Goal: Check status: Check status

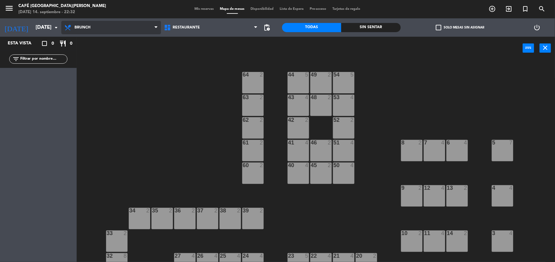
click at [130, 22] on span "Brunch" at bounding box center [111, 27] width 100 height 13
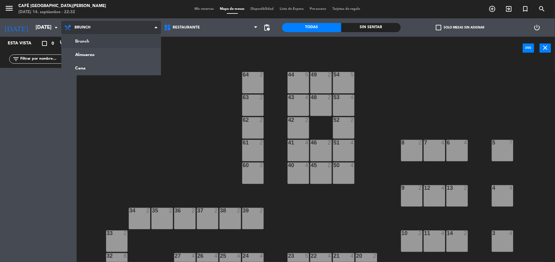
click at [62, 28] on span "Brunch" at bounding box center [111, 27] width 100 height 13
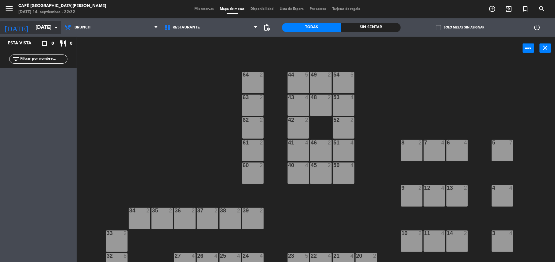
click at [51, 24] on input "[DATE]" at bounding box center [66, 28] width 66 height 12
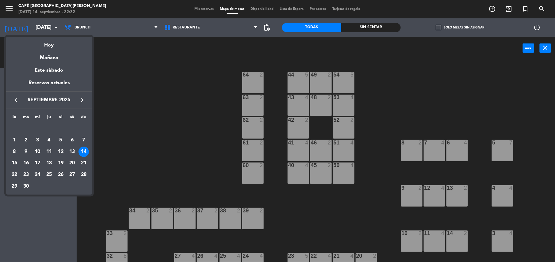
click at [173, 112] on div at bounding box center [277, 131] width 555 height 262
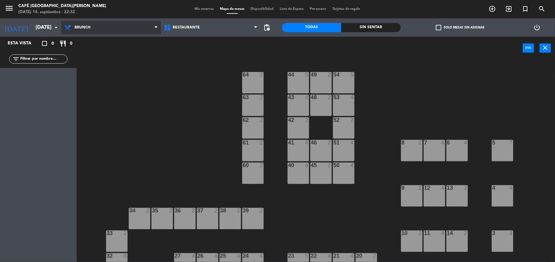
click at [124, 30] on span "Brunch" at bounding box center [111, 27] width 100 height 13
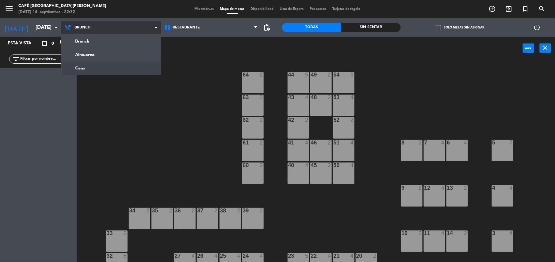
click at [115, 67] on ng-component "menu Café [GEOGRAPHIC_DATA][PERSON_NAME][DATE]. septiembre - 22:32 Mis reservas…" at bounding box center [277, 132] width 555 height 264
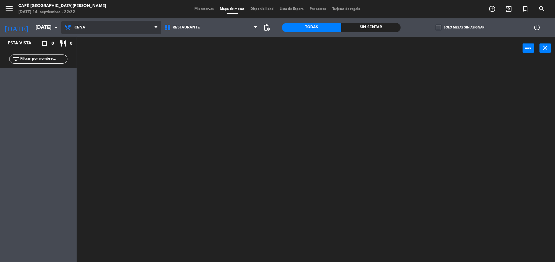
click at [133, 26] on span "Cena" at bounding box center [111, 27] width 100 height 13
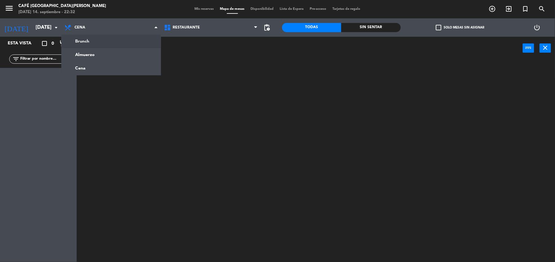
click at [196, 4] on div "menu Café [GEOGRAPHIC_DATA][PERSON_NAME][DATE]. septiembre - 22:32 Mis reservas…" at bounding box center [277, 9] width 555 height 18
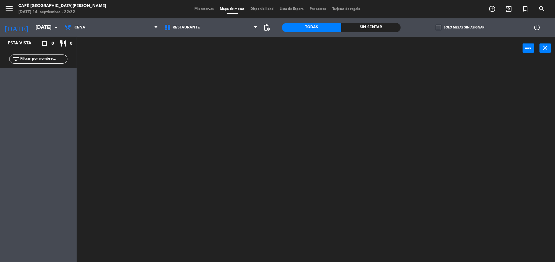
click at [195, 9] on span "Mis reservas" at bounding box center [204, 8] width 25 height 3
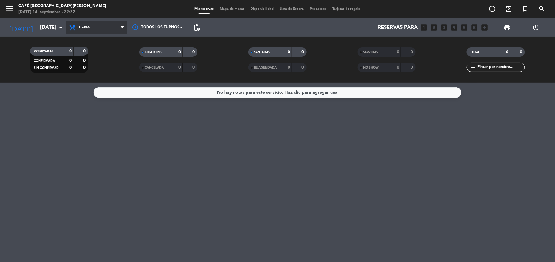
click at [117, 22] on span "Cena" at bounding box center [96, 27] width 61 height 13
click at [111, 40] on div "menu Café [GEOGRAPHIC_DATA][PERSON_NAME][DATE]. septiembre - 22:32 Mis reservas…" at bounding box center [277, 41] width 555 height 83
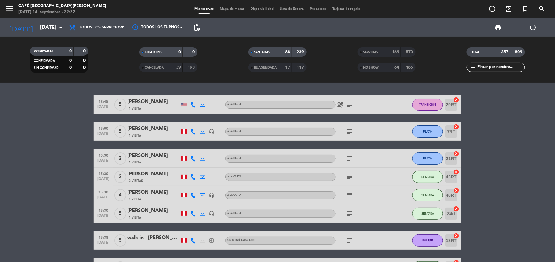
click at [502, 65] on input "text" at bounding box center [501, 67] width 48 height 7
click at [361, 53] on span at bounding box center [361, 53] width 2 height 2
click at [501, 63] on div "filter_list" at bounding box center [496, 67] width 58 height 9
click at [500, 67] on input "text" at bounding box center [501, 67] width 48 height 7
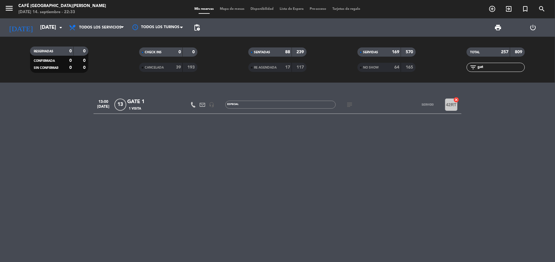
click at [151, 106] on div "1 Visita" at bounding box center [153, 108] width 52 height 5
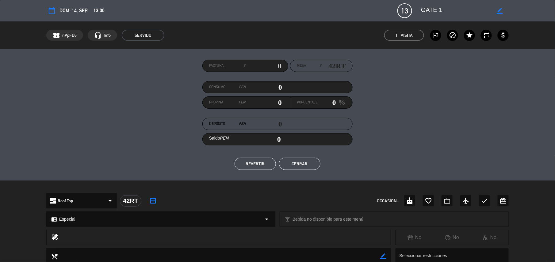
click at [302, 167] on button "Cerrar" at bounding box center [299, 164] width 41 height 12
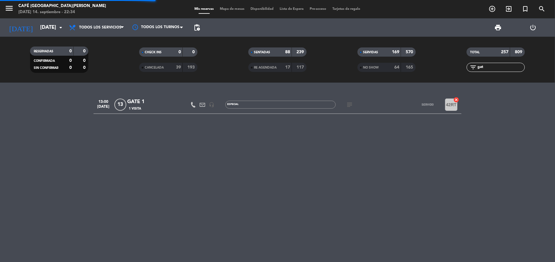
click at [480, 66] on input "gat" at bounding box center [501, 67] width 48 height 7
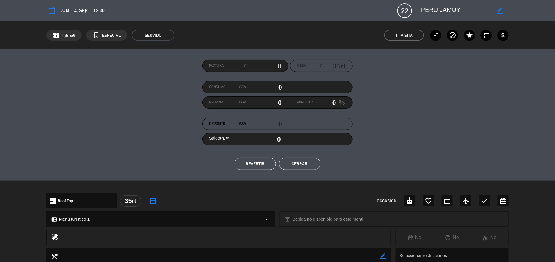
click at [300, 161] on button "Cerrar" at bounding box center [299, 164] width 41 height 12
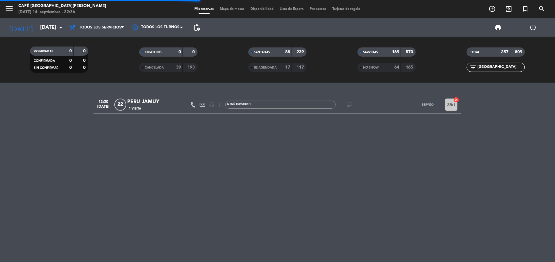
click at [491, 64] on input "[GEOGRAPHIC_DATA]" at bounding box center [501, 67] width 48 height 7
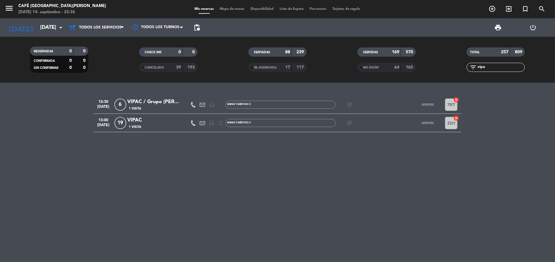
type input "vipa"
click at [175, 127] on div "1 Visita" at bounding box center [153, 126] width 52 height 5
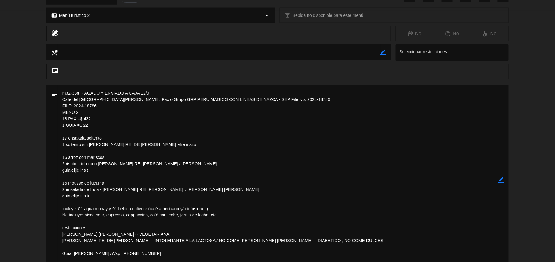
scroll to position [204, 0]
